Goal: Information Seeking & Learning: Learn about a topic

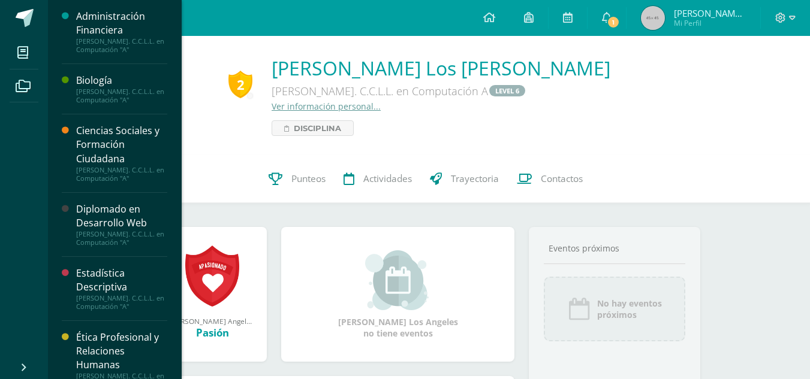
click at [123, 247] on div "[PERSON_NAME]. C.C.L.L. en Computación "A"" at bounding box center [121, 238] width 91 height 17
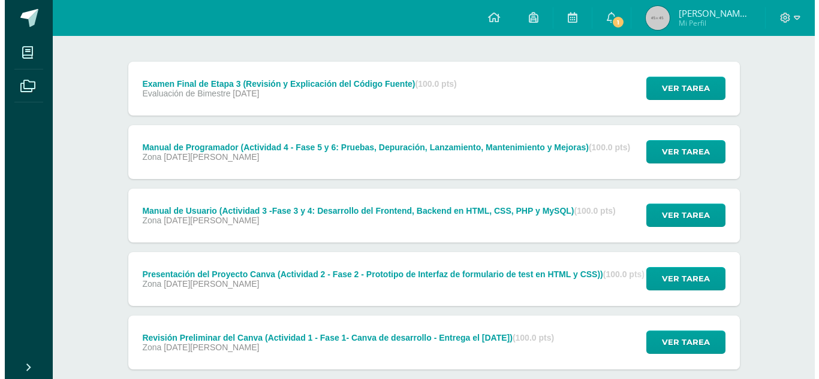
scroll to position [144, 0]
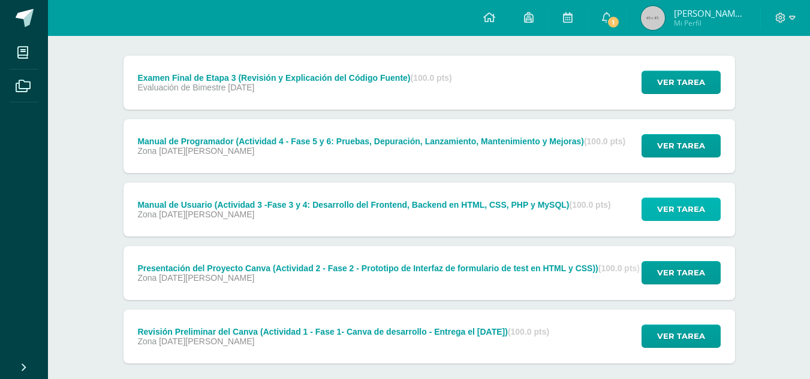
click at [650, 217] on button "Ver tarea" at bounding box center [680, 209] width 79 height 23
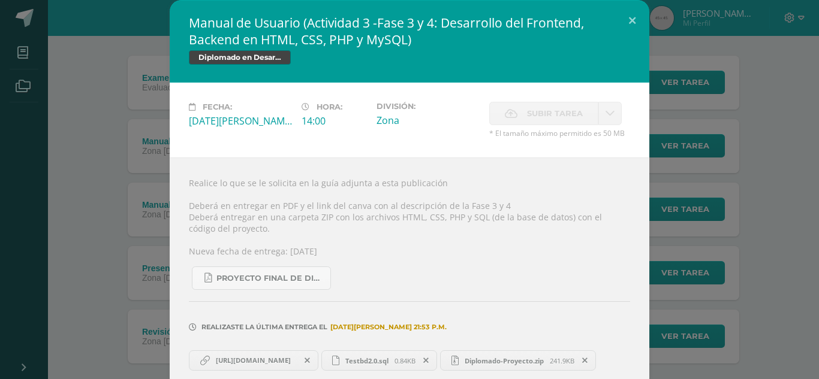
click at [394, 361] on span "Testbd2.0.sql" at bounding box center [366, 361] width 55 height 9
